Goal: Task Accomplishment & Management: Use online tool/utility

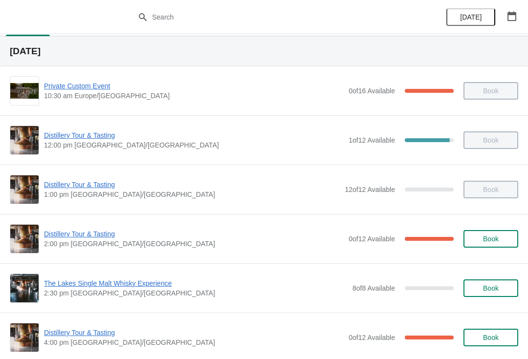
scroll to position [130, 0]
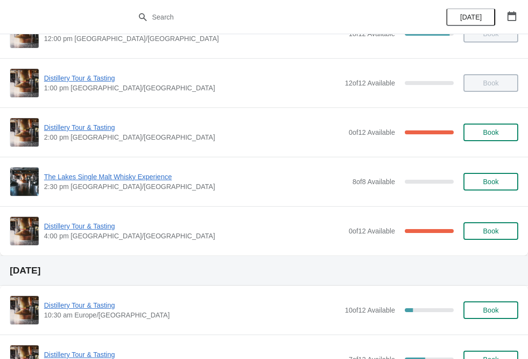
click at [84, 229] on span "Distillery Tour & Tasting" at bounding box center [194, 226] width 300 height 10
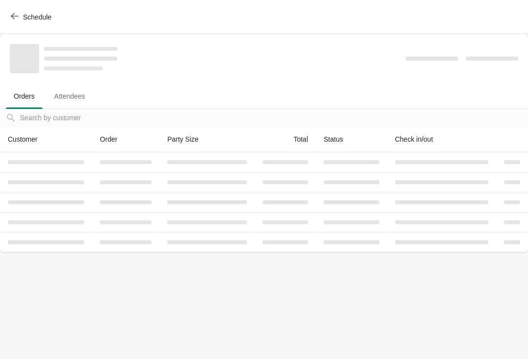
scroll to position [0, 0]
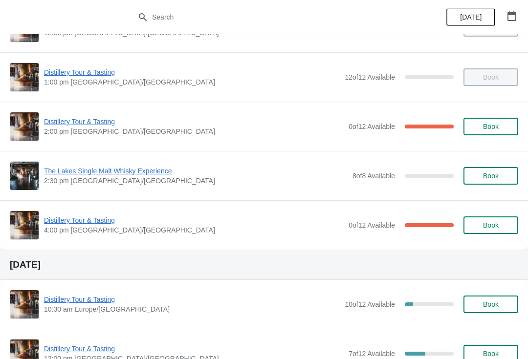
scroll to position [139, 0]
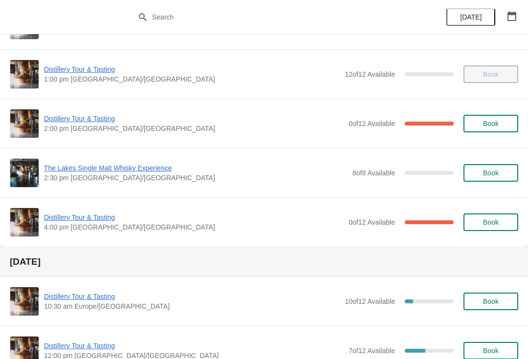
click at [93, 220] on span "Distillery Tour & Tasting" at bounding box center [194, 218] width 300 height 10
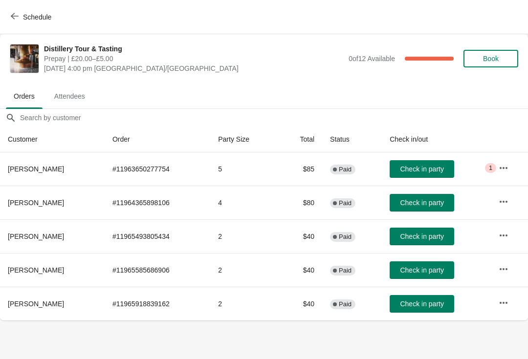
click at [441, 199] on span "Check in party" at bounding box center [421, 203] width 43 height 8
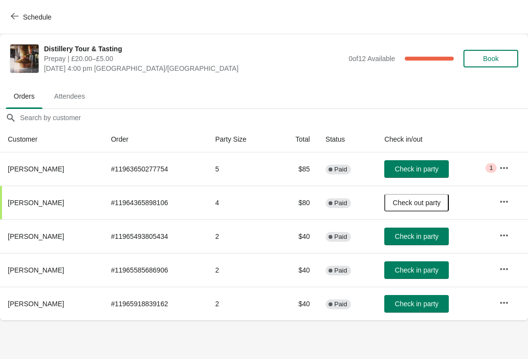
click at [501, 167] on icon "button" at bounding box center [504, 168] width 10 height 10
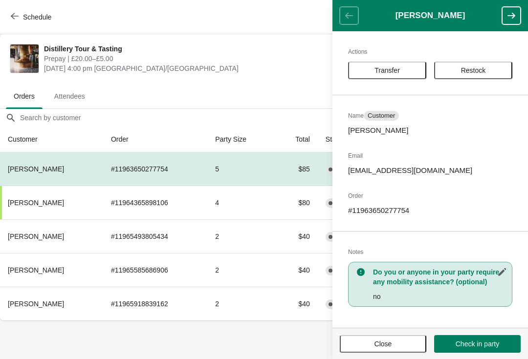
click at [395, 335] on button "Close" at bounding box center [383, 344] width 86 height 18
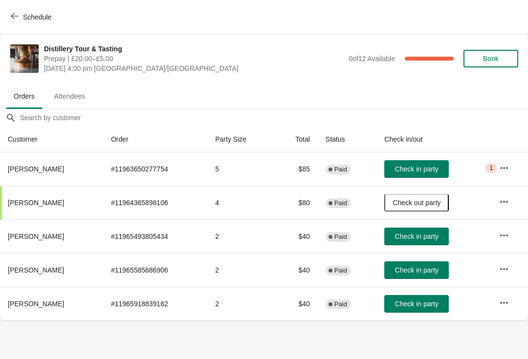
click at [420, 161] on button "Check in party" at bounding box center [416, 169] width 64 height 18
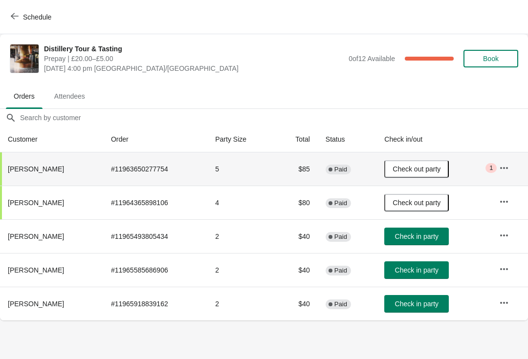
click at [434, 234] on span "Check in party" at bounding box center [416, 237] width 43 height 8
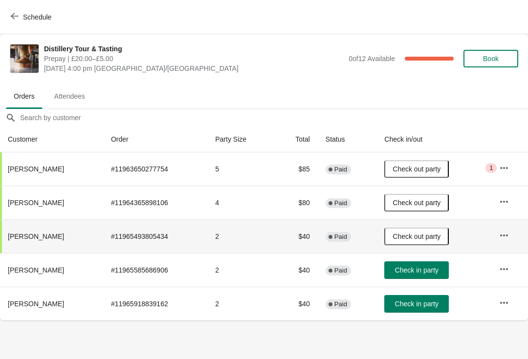
click at [488, 160] on td "Check out party" at bounding box center [433, 168] width 115 height 33
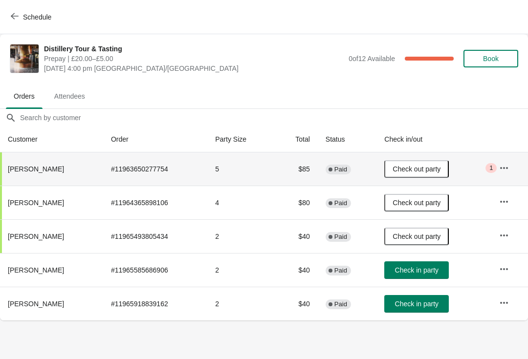
click at [492, 170] on span "1" at bounding box center [490, 168] width 3 height 8
click at [502, 172] on icon "button" at bounding box center [504, 168] width 10 height 10
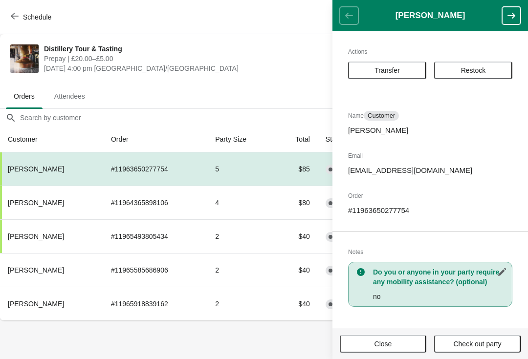
click at [385, 348] on span "Close" at bounding box center [383, 344] width 18 height 8
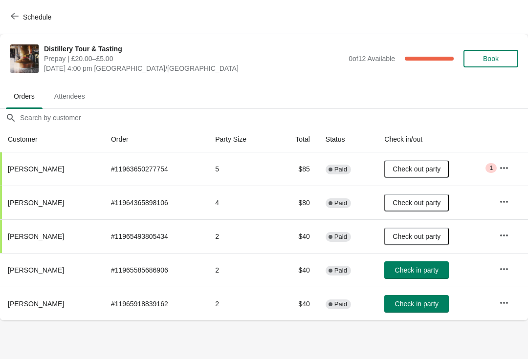
click at [435, 271] on span "Check in party" at bounding box center [416, 270] width 43 height 8
